Goal: Task Accomplishment & Management: Manage account settings

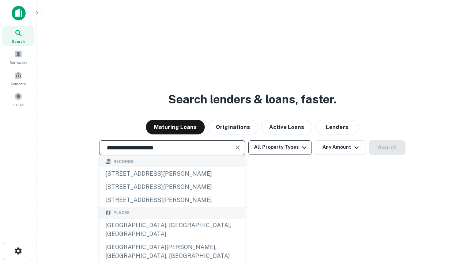
click at [172, 241] on div "[GEOGRAPHIC_DATA], [GEOGRAPHIC_DATA], [GEOGRAPHIC_DATA]" at bounding box center [171, 230] width 145 height 22
click at [280, 147] on button "All Property Types" at bounding box center [280, 147] width 64 height 15
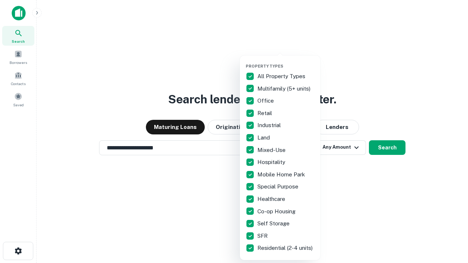
type input "**********"
click at [286, 61] on button "button" at bounding box center [285, 61] width 80 height 0
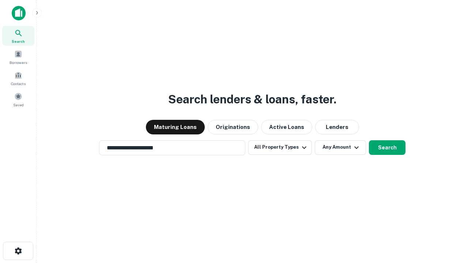
scroll to position [4, 88]
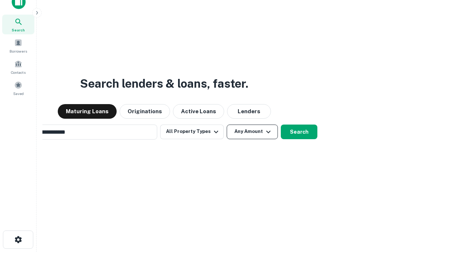
click at [227, 125] on button "Any Amount" at bounding box center [252, 132] width 51 height 15
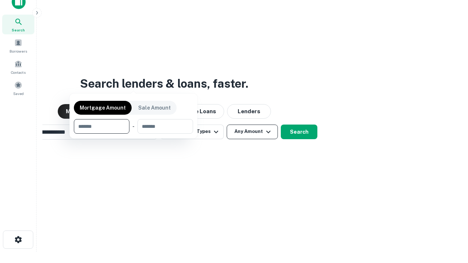
scroll to position [12, 0]
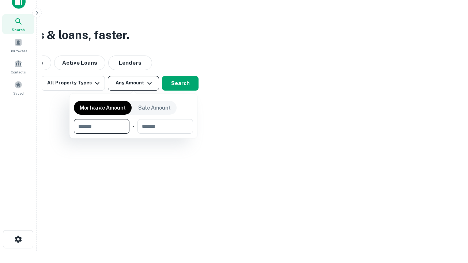
type input "*******"
click at [133, 134] on button "button" at bounding box center [133, 134] width 119 height 0
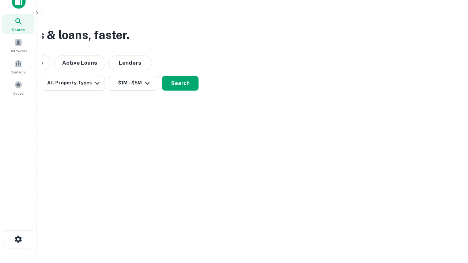
scroll to position [11, 0]
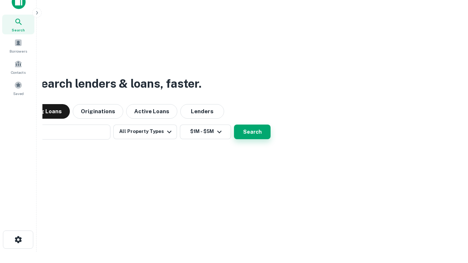
click at [234, 125] on button "Search" at bounding box center [252, 132] width 37 height 15
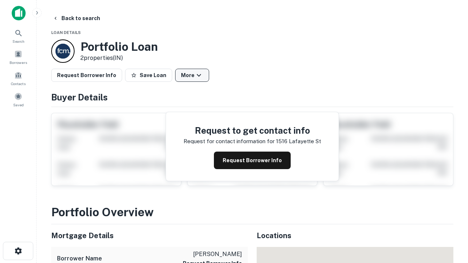
click at [192, 75] on button "More" at bounding box center [192, 75] width 34 height 13
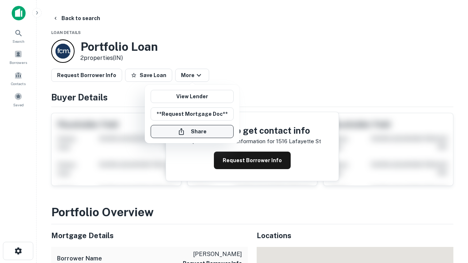
click at [192, 132] on button "Share" at bounding box center [192, 131] width 83 height 13
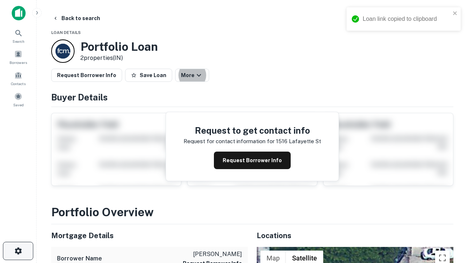
click at [18, 251] on icon "button" at bounding box center [18, 251] width 9 height 9
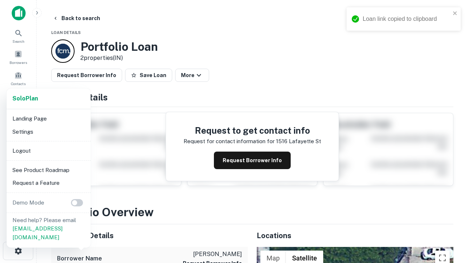
click at [48, 151] on li "Logout" at bounding box center [48, 150] width 78 height 13
